Goal: Book appointment/travel/reservation

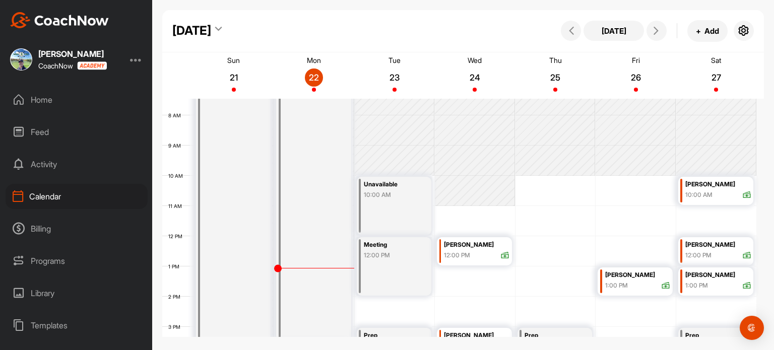
scroll to position [276, 0]
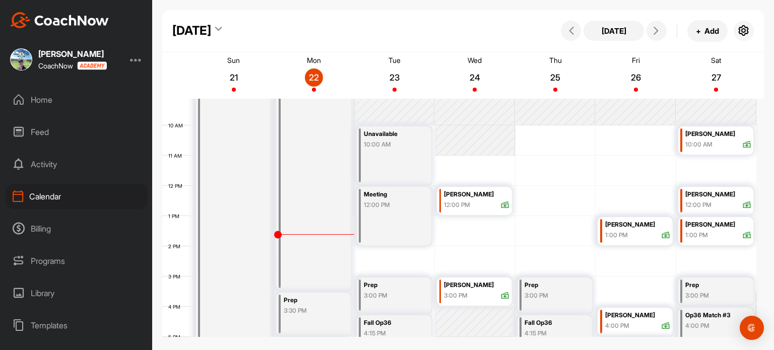
click at [467, 200] on div "12:00 PM" at bounding box center [457, 204] width 26 height 9
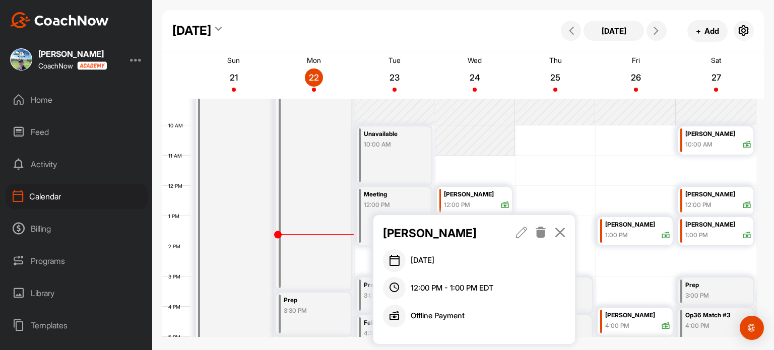
click at [413, 235] on p "[PERSON_NAME]" at bounding box center [439, 233] width 113 height 17
click at [411, 233] on p "[PERSON_NAME]" at bounding box center [439, 233] width 113 height 17
click at [410, 231] on p "[PERSON_NAME]" at bounding box center [439, 233] width 113 height 17
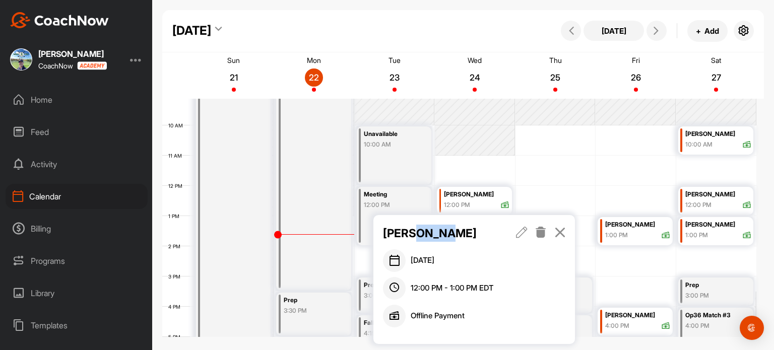
click at [410, 231] on p "[PERSON_NAME]" at bounding box center [439, 233] width 113 height 17
click at [521, 235] on icon at bounding box center [522, 232] width 12 height 11
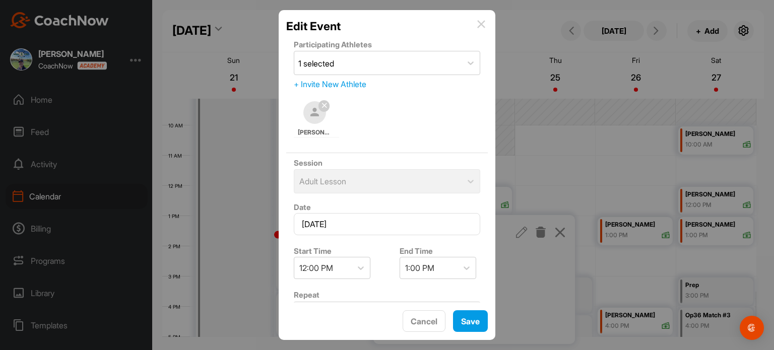
click at [483, 29] on div "Edit Event" at bounding box center [387, 26] width 202 height 17
click at [479, 28] on div "Edit Event" at bounding box center [387, 26] width 202 height 17
click at [480, 25] on img at bounding box center [481, 24] width 8 height 8
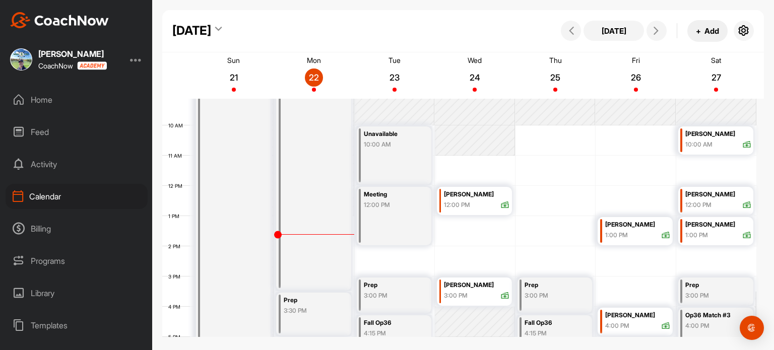
click at [702, 33] on button "+ Add" at bounding box center [707, 31] width 40 height 22
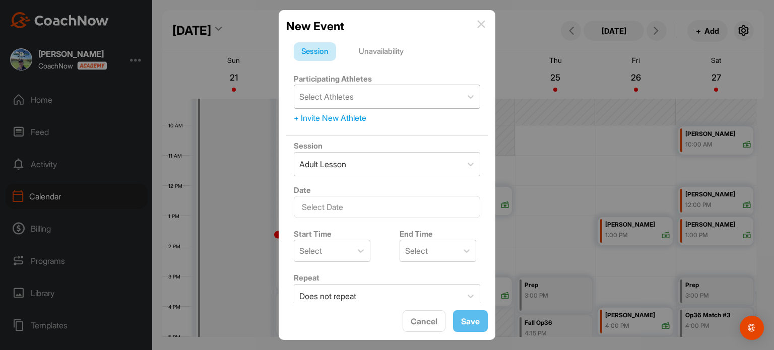
click at [424, 93] on div "Select Athletes" at bounding box center [377, 96] width 167 height 23
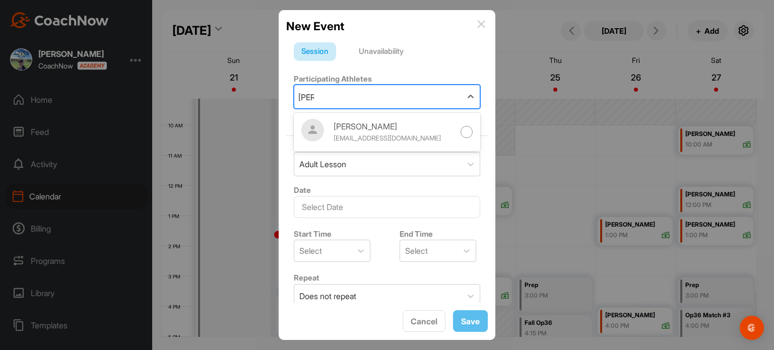
type input "[PERSON_NAME]"
click at [478, 25] on img at bounding box center [481, 24] width 8 height 8
